Goal: Information Seeking & Learning: Learn about a topic

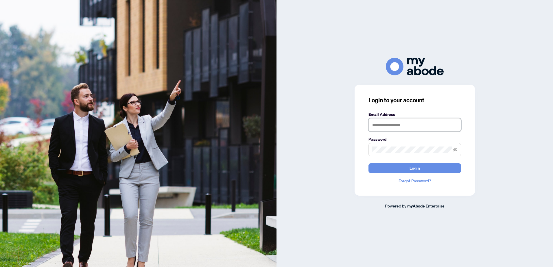
click at [413, 126] on input "text" at bounding box center [415, 124] width 93 height 13
type input "**********"
click at [369, 163] on button "Login" at bounding box center [415, 168] width 93 height 10
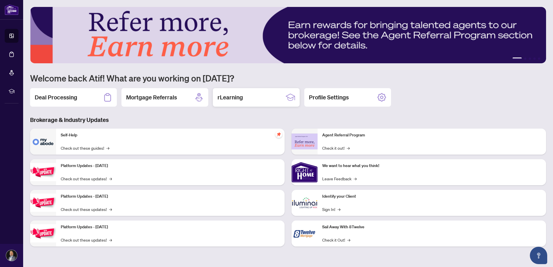
click at [242, 97] on h2 "rLearning" at bounding box center [230, 97] width 25 height 8
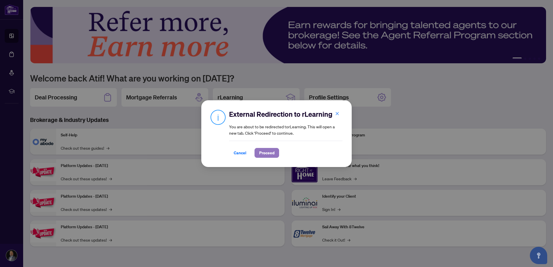
click at [267, 152] on span "Proceed" at bounding box center [266, 152] width 15 height 9
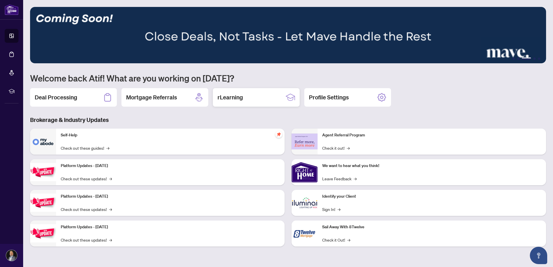
click at [235, 98] on h2 "rLearning" at bounding box center [230, 97] width 25 height 8
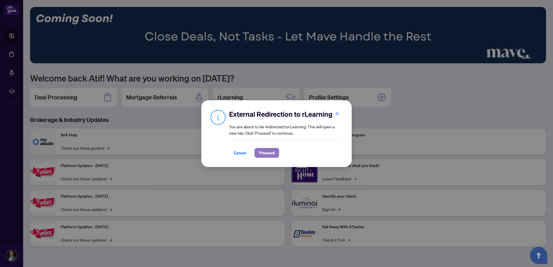
click at [263, 157] on span "Proceed" at bounding box center [266, 152] width 15 height 9
